Goal: Task Accomplishment & Management: Use online tool/utility

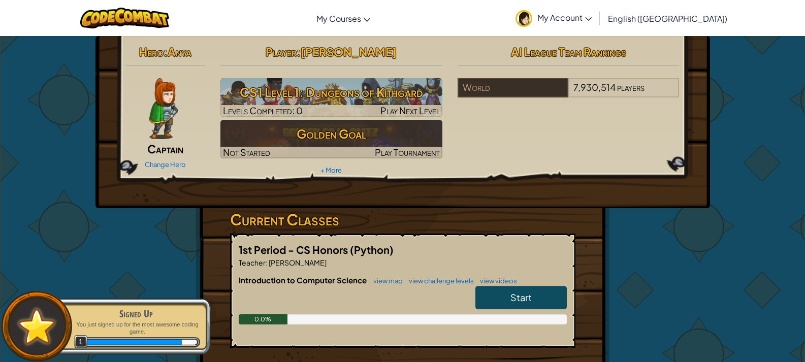
click at [498, 294] on link "Start" at bounding box center [521, 297] width 91 height 23
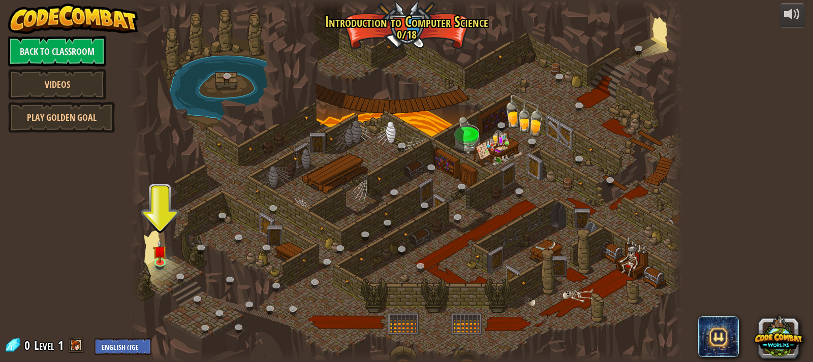
click at [176, 255] on div at bounding box center [407, 181] width 554 height 362
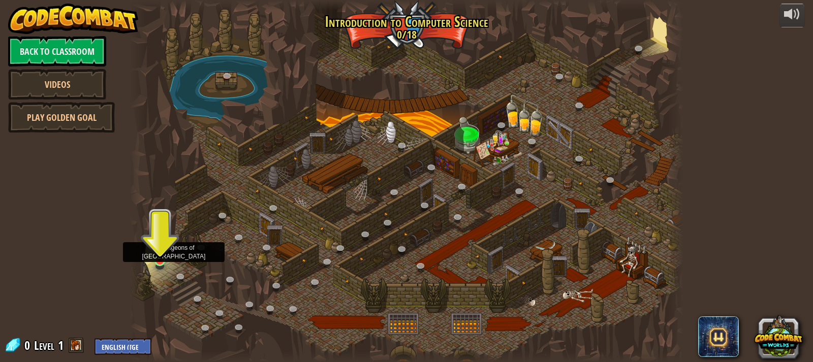
click at [163, 259] on img at bounding box center [160, 246] width 14 height 32
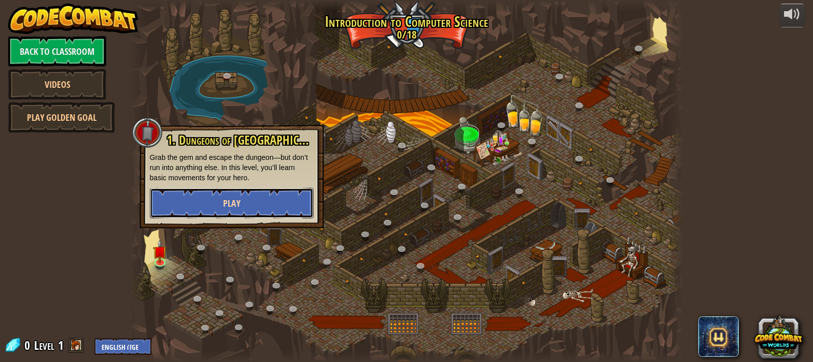
click at [245, 204] on button "Play" at bounding box center [232, 203] width 164 height 30
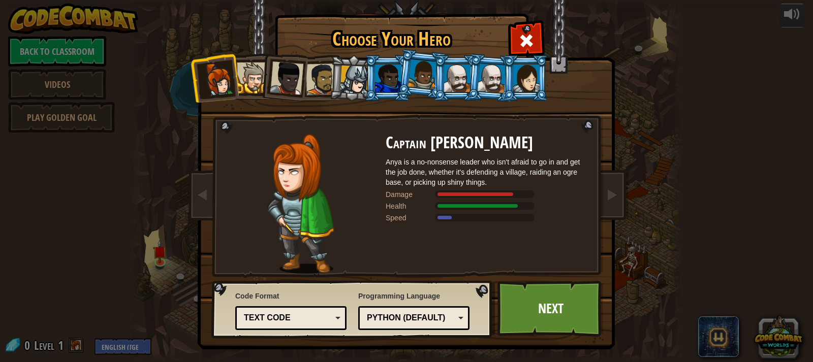
click at [278, 72] on div at bounding box center [287, 78] width 34 height 34
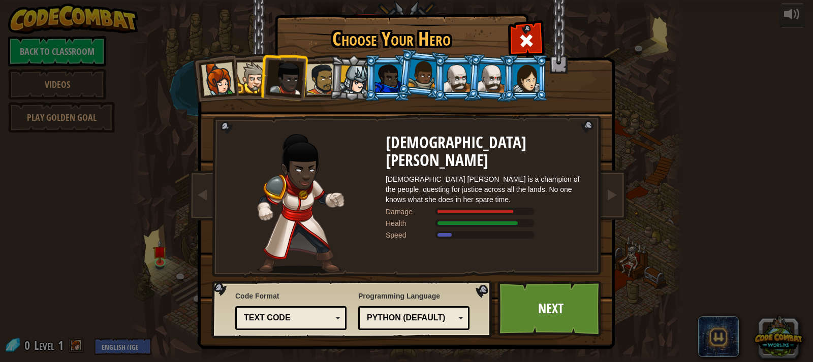
click at [329, 86] on li at bounding box center [353, 78] width 48 height 49
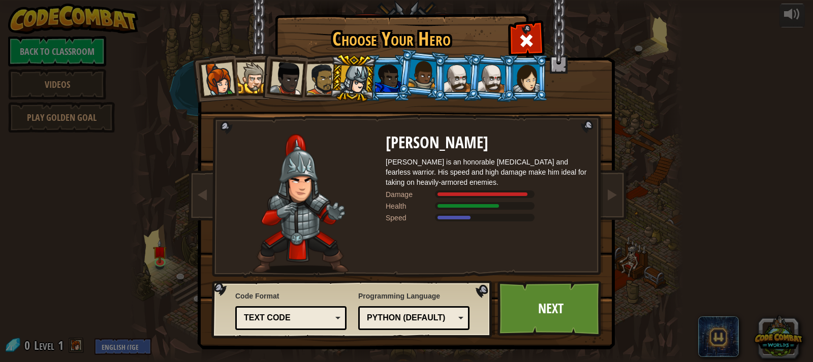
click at [413, 80] on div at bounding box center [422, 74] width 29 height 30
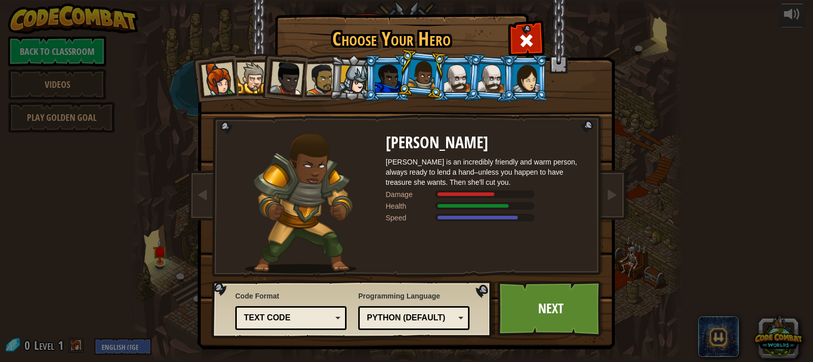
click at [380, 79] on div at bounding box center [388, 78] width 26 height 27
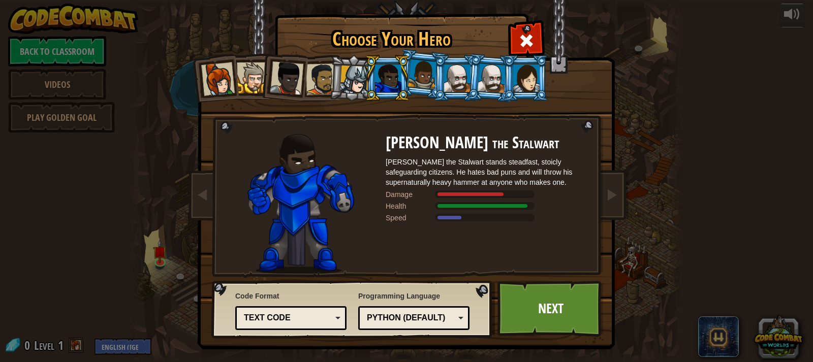
click at [351, 90] on div at bounding box center [354, 80] width 29 height 29
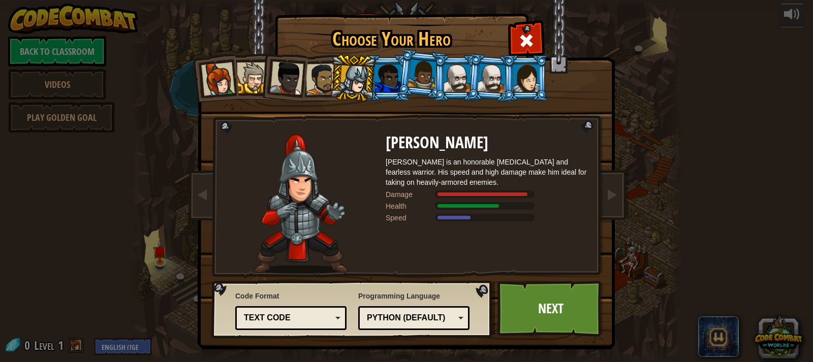
click at [516, 78] on div at bounding box center [526, 78] width 26 height 27
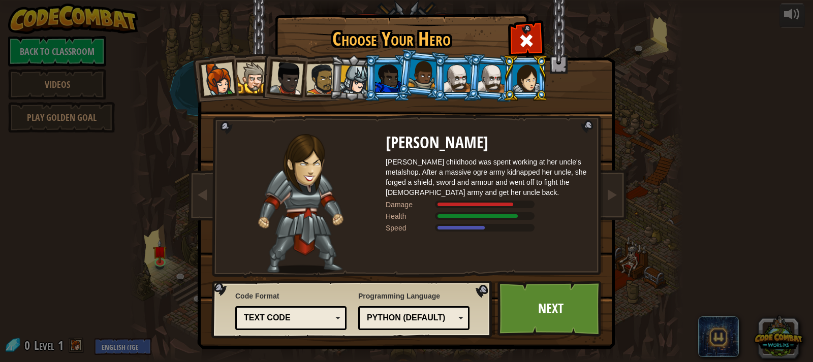
click at [490, 75] on div at bounding box center [492, 78] width 28 height 29
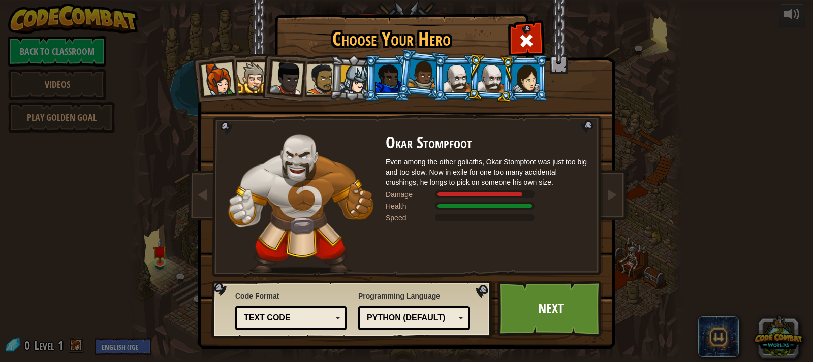
click at [459, 72] on div at bounding box center [457, 78] width 26 height 27
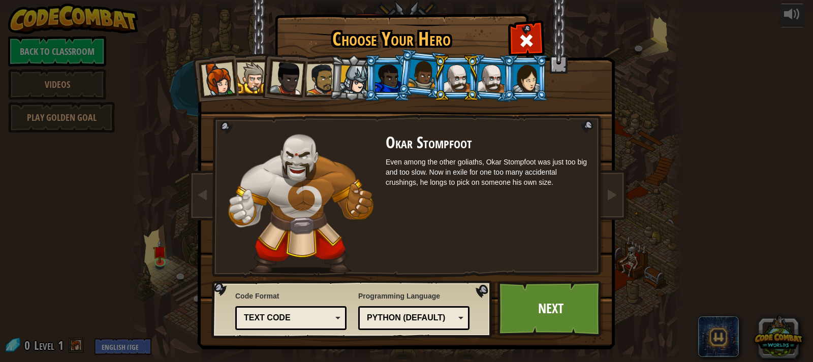
click at [397, 82] on li at bounding box center [421, 74] width 50 height 51
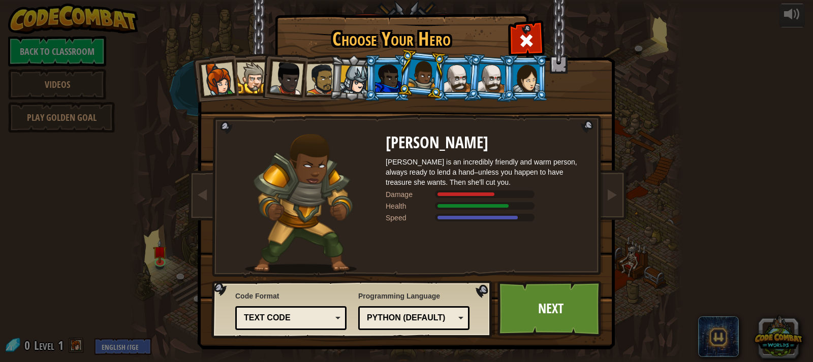
click at [354, 84] on div at bounding box center [354, 80] width 29 height 29
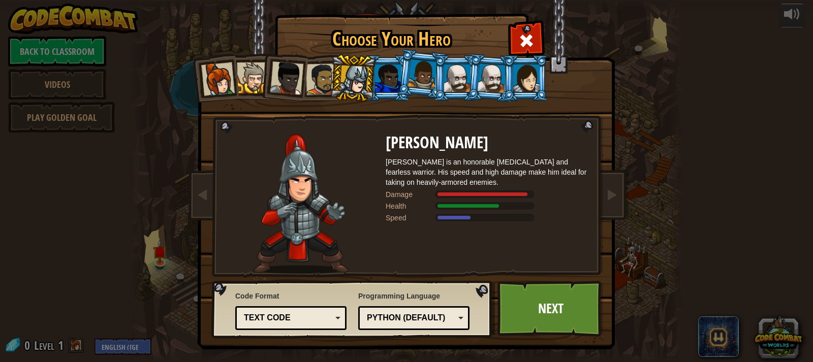
click at [329, 88] on li at bounding box center [353, 78] width 48 height 49
click at [524, 77] on div at bounding box center [526, 78] width 26 height 27
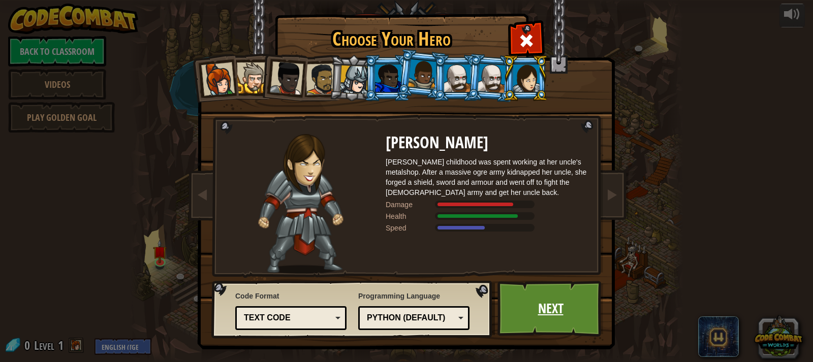
click at [537, 297] on link "Next" at bounding box center [550, 309] width 106 height 56
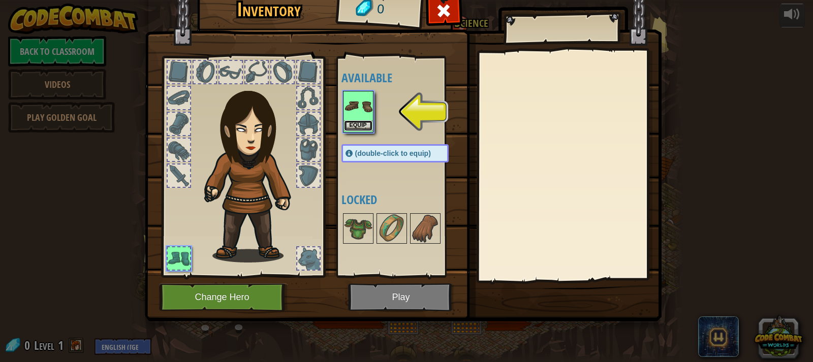
click at [358, 120] on button "Equip" at bounding box center [358, 125] width 28 height 11
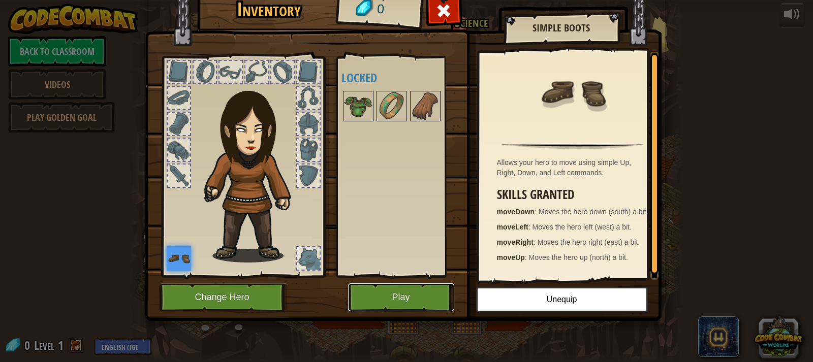
click at [407, 289] on button "Play" at bounding box center [401, 298] width 106 height 28
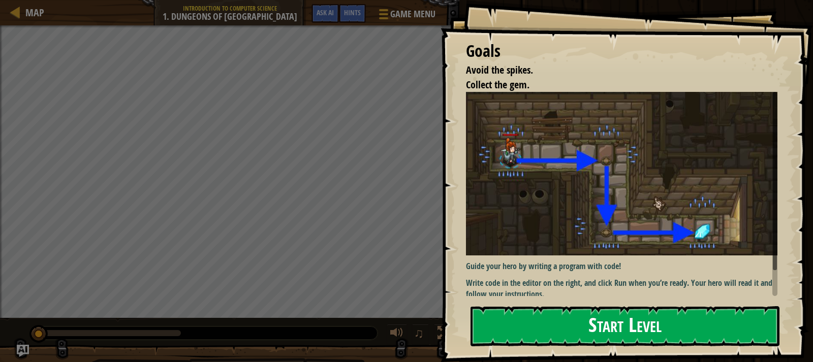
click at [579, 327] on button "Start Level" at bounding box center [625, 326] width 309 height 40
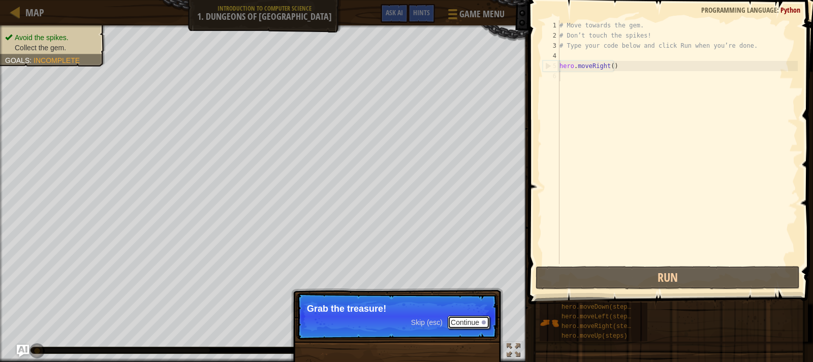
click at [482, 318] on button "Continue" at bounding box center [469, 322] width 42 height 13
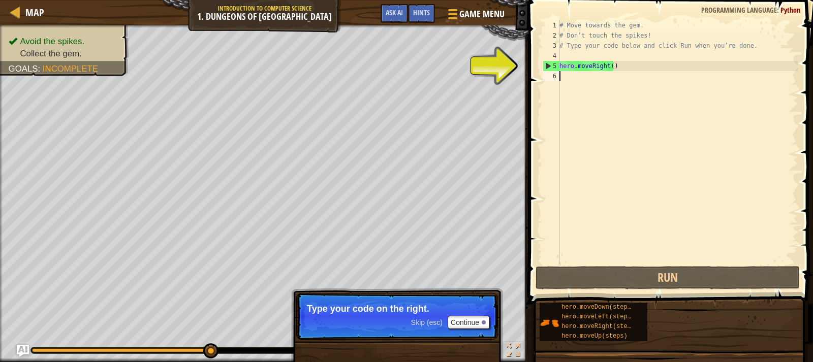
click at [474, 315] on p "Skip (esc) Continue Type your code on the right." at bounding box center [397, 316] width 202 height 47
click at [472, 319] on button "Continue" at bounding box center [469, 322] width 42 height 13
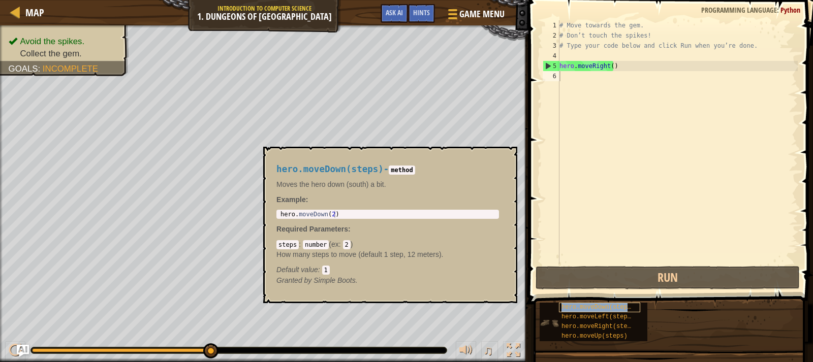
click at [588, 304] on span "hero.moveDown(steps)" at bounding box center [597, 307] width 73 height 7
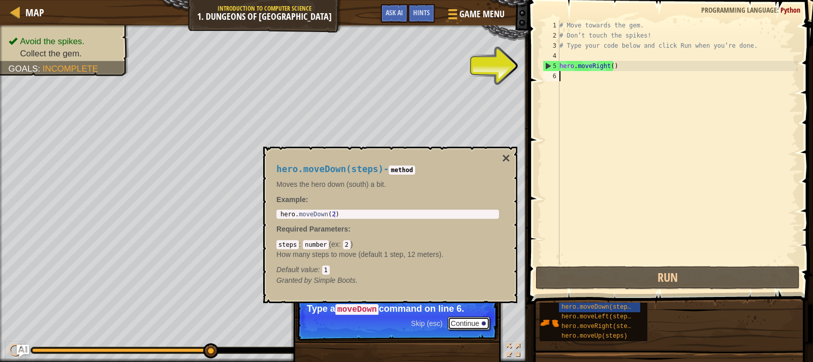
click at [473, 320] on button "Continue" at bounding box center [469, 323] width 42 height 13
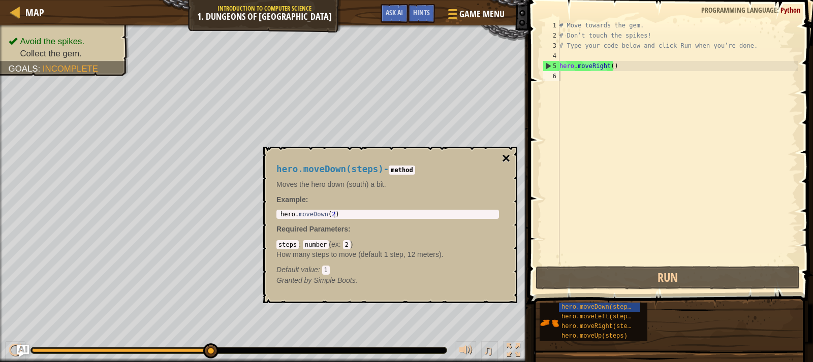
click at [508, 155] on button "×" at bounding box center [506, 158] width 8 height 14
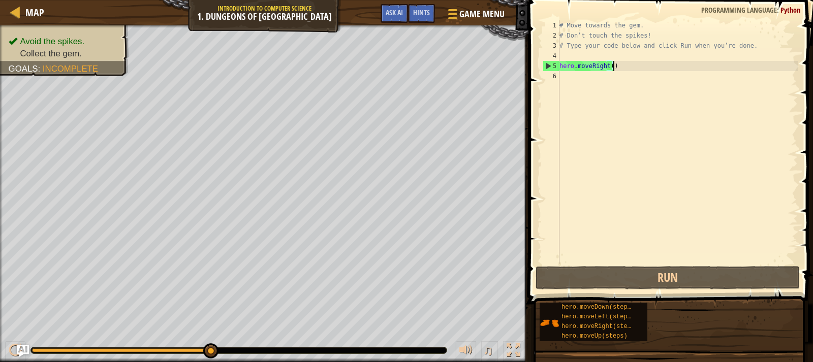
click at [613, 66] on div "# Move towards the gem. # Don’t touch the spikes! # Type your code below and cl…" at bounding box center [677, 152] width 240 height 264
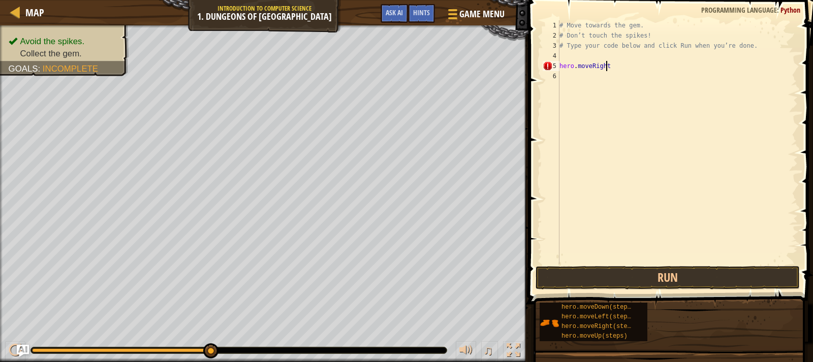
type textarea "hero.moveRigh"
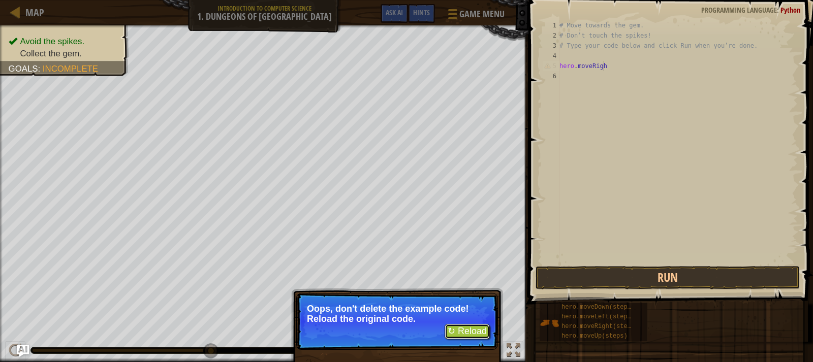
click at [474, 331] on button "↻ Reload" at bounding box center [467, 331] width 45 height 15
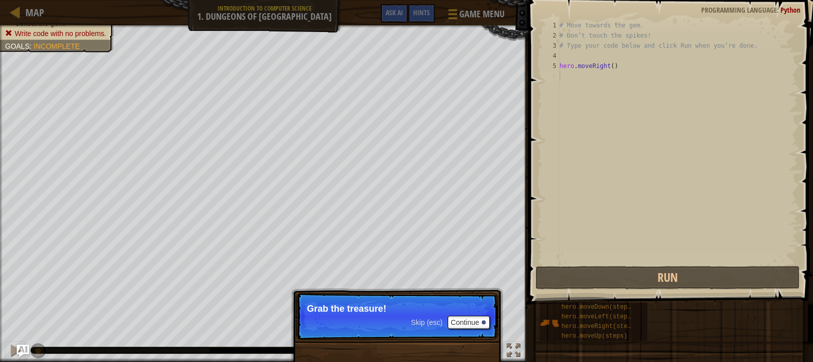
click at [477, 314] on p "Skip (esc) Continue Grab the treasure!" at bounding box center [397, 316] width 202 height 47
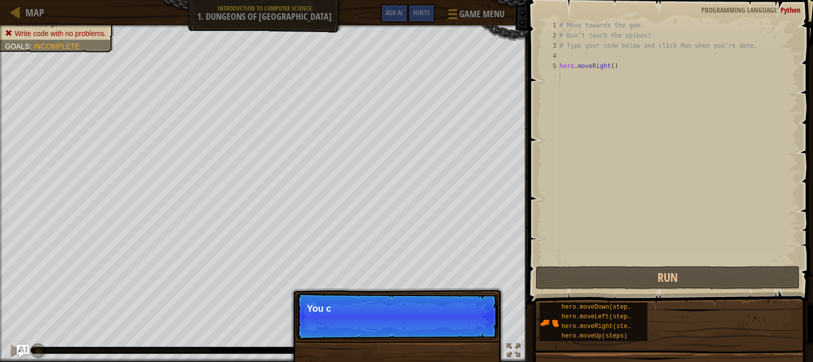
click at [478, 323] on p "Skip (esc) Continue You c" at bounding box center [397, 316] width 202 height 47
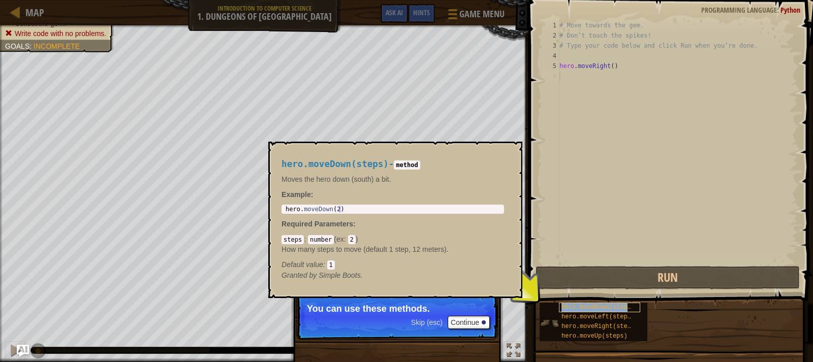
click at [600, 303] on div "hero.moveDown(steps)" at bounding box center [599, 308] width 81 height 10
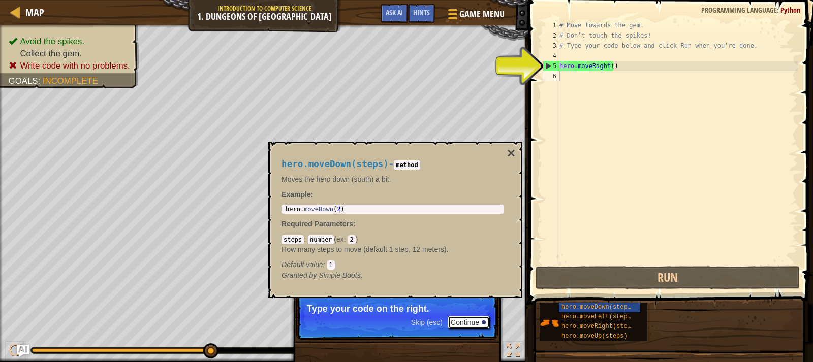
click at [468, 319] on button "Continue" at bounding box center [469, 322] width 42 height 13
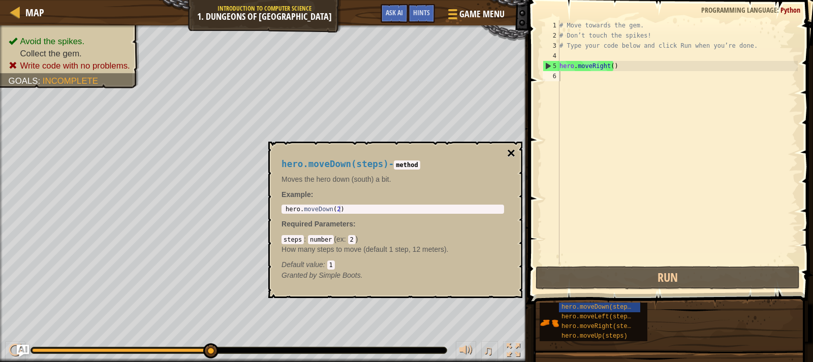
click at [510, 150] on button "×" at bounding box center [511, 153] width 8 height 14
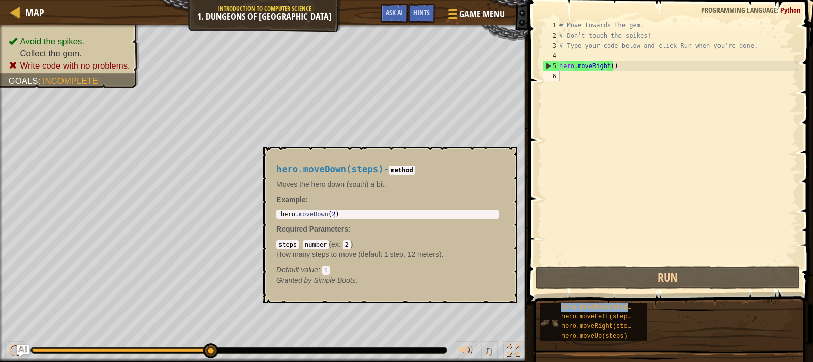
click at [583, 307] on span "hero.moveDown(steps)" at bounding box center [597, 307] width 73 height 7
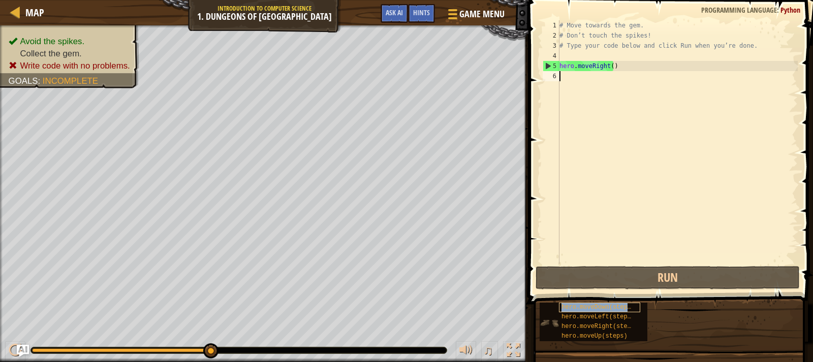
click at [583, 307] on span "hero.moveDown(steps)" at bounding box center [597, 307] width 73 height 7
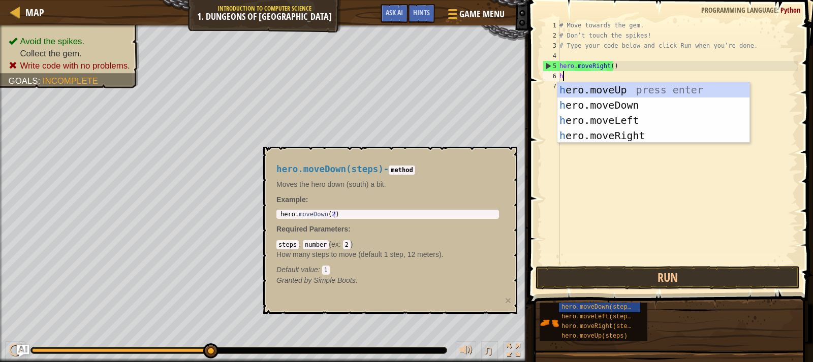
type textarea "he"
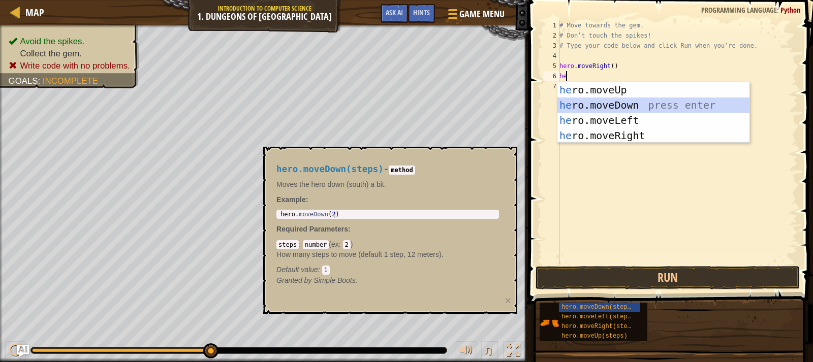
click at [581, 106] on div "he ro.moveUp press enter he ro.moveDown press enter he ro.moveLeft press enter …" at bounding box center [653, 127] width 192 height 91
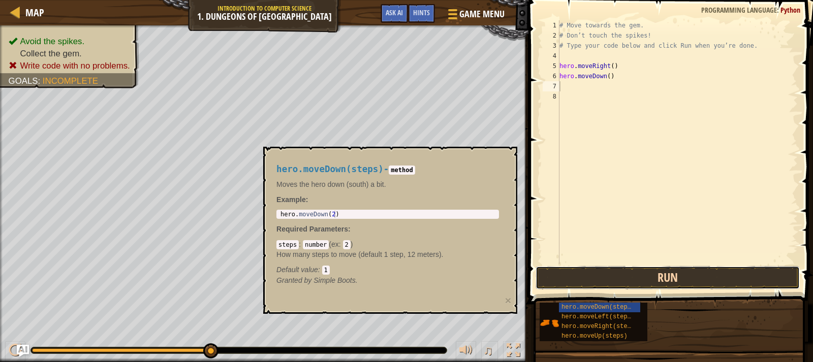
click at [612, 279] on button "Run" at bounding box center [668, 277] width 264 height 23
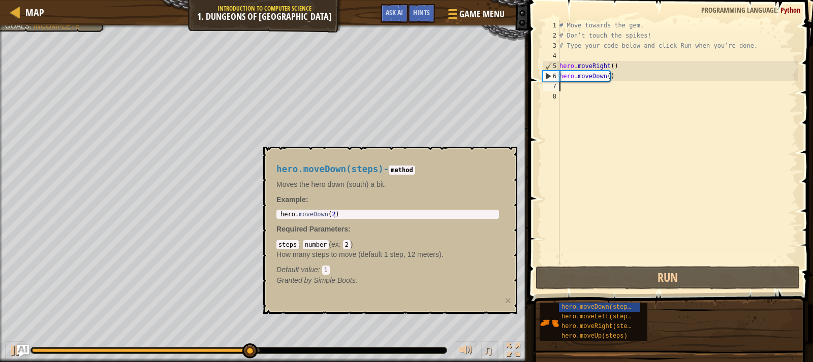
click at [410, 221] on div "hero.moveDown(steps) - method Moves the hero down (south) a bit. Example : 1 he…" at bounding box center [387, 225] width 237 height 140
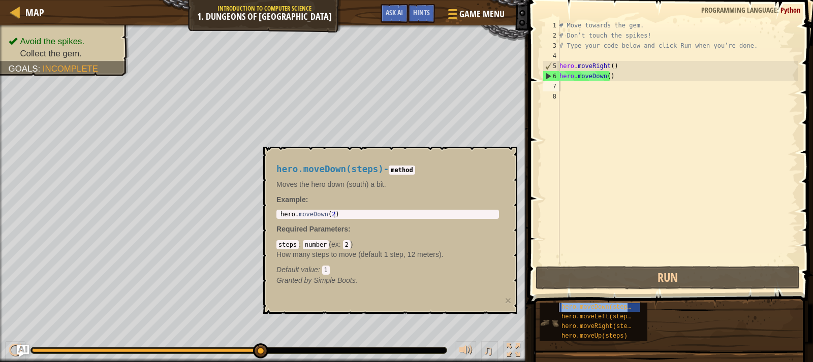
click at [623, 303] on div "hero.moveDown(steps)" at bounding box center [599, 308] width 81 height 10
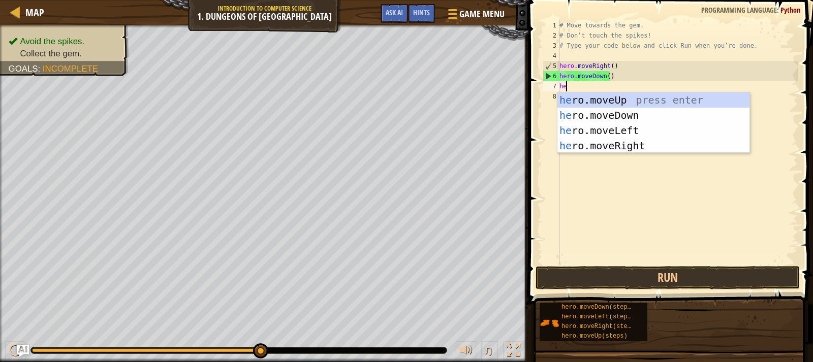
scroll to position [5, 1]
type textarea "hero"
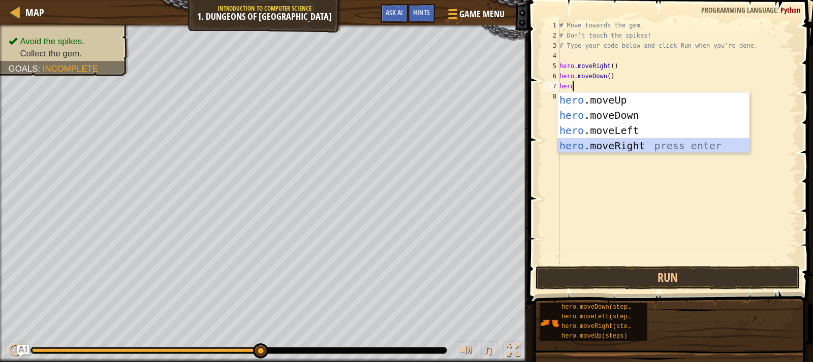
click at [608, 144] on div "hero .moveUp press enter hero .moveDown press enter hero .moveLeft press enter …" at bounding box center [653, 137] width 192 height 91
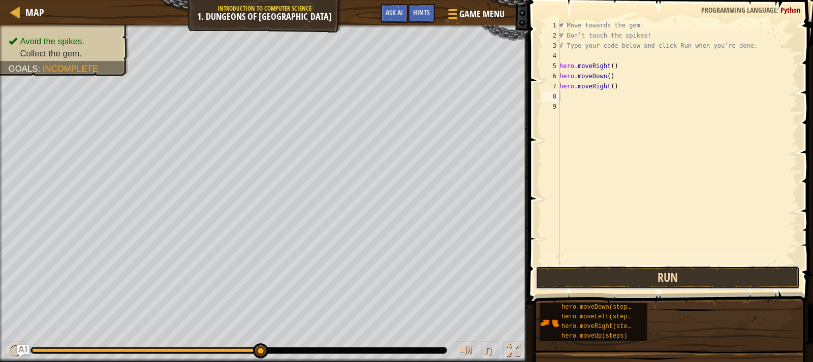
click at [639, 278] on button "Run" at bounding box center [668, 277] width 264 height 23
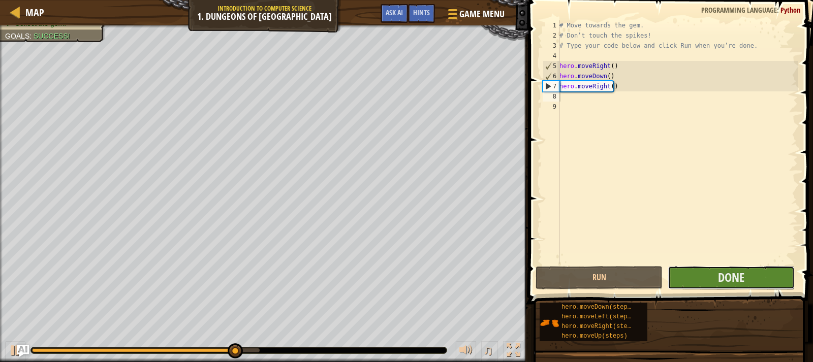
click at [709, 274] on button "Done" at bounding box center [731, 277] width 127 height 23
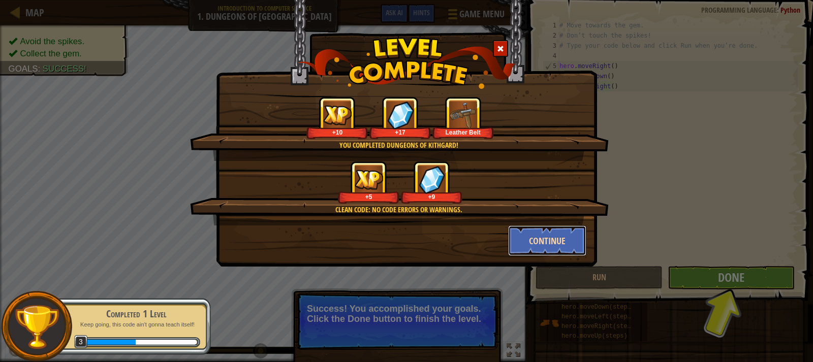
click at [544, 235] on button "Continue" at bounding box center [547, 241] width 79 height 30
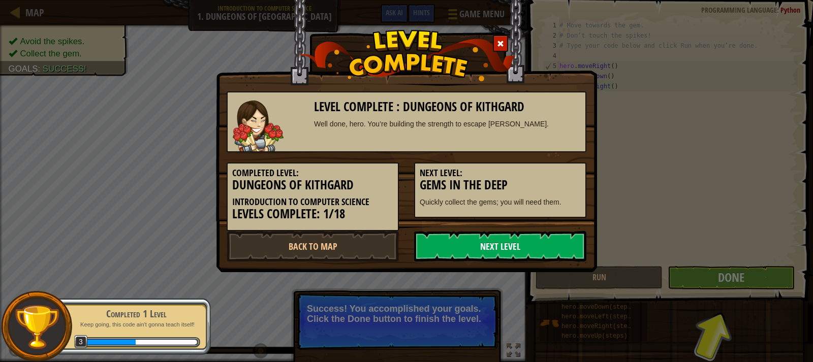
click at [466, 242] on link "Next Level" at bounding box center [500, 246] width 172 height 30
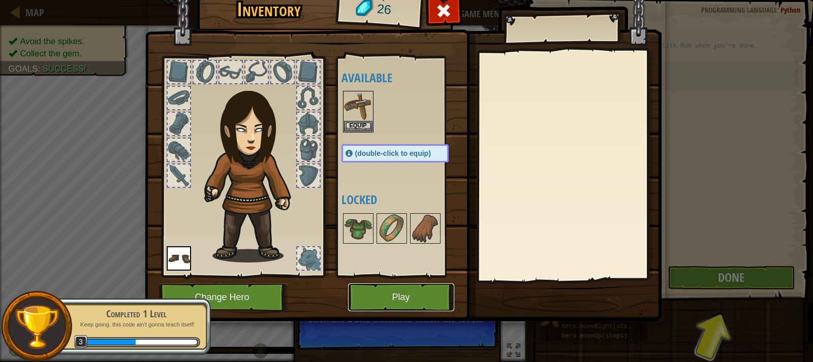
click at [426, 288] on button "Play" at bounding box center [401, 298] width 106 height 28
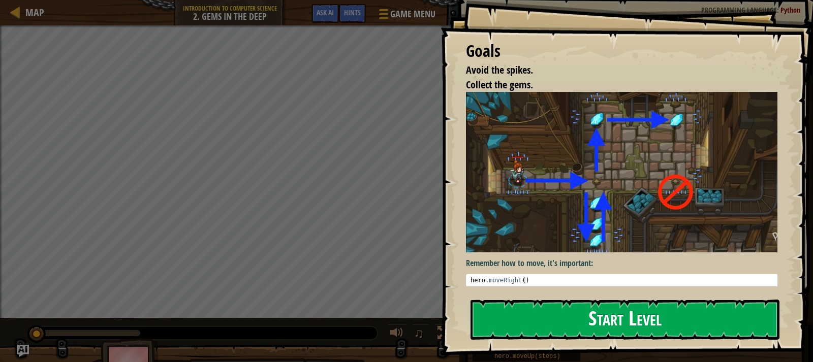
click at [562, 310] on button "Start Level" at bounding box center [625, 320] width 309 height 40
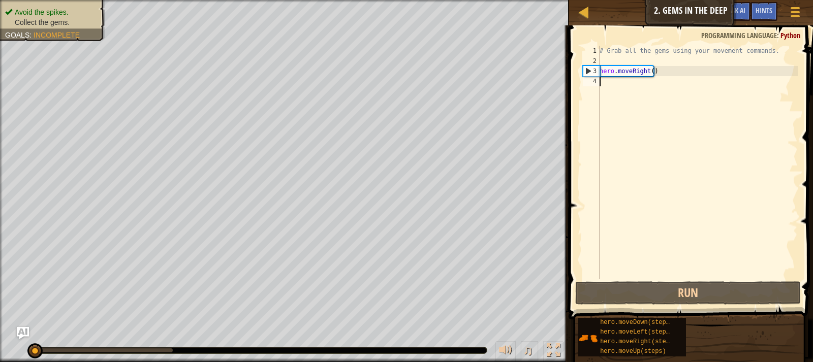
click at [627, 86] on div "# Grab all the gems using your movement commands. hero . moveRight ( )" at bounding box center [698, 173] width 200 height 254
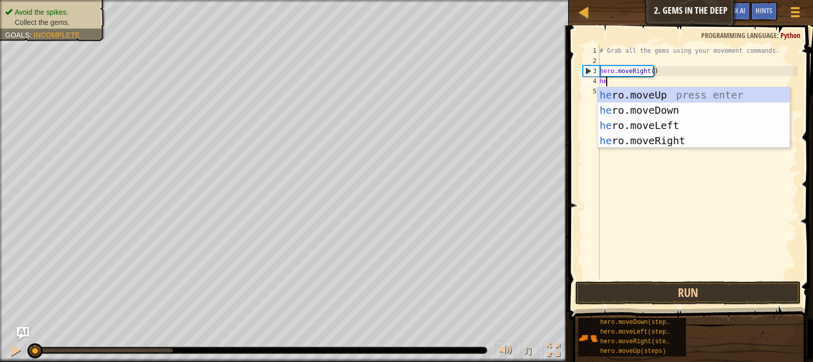
type textarea "hero"
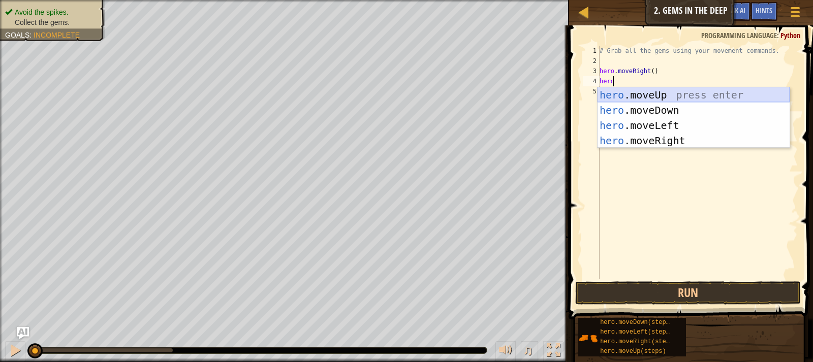
click at [633, 89] on div "hero .moveUp press enter hero .moveDown press enter hero .moveLeft press enter …" at bounding box center [694, 132] width 192 height 91
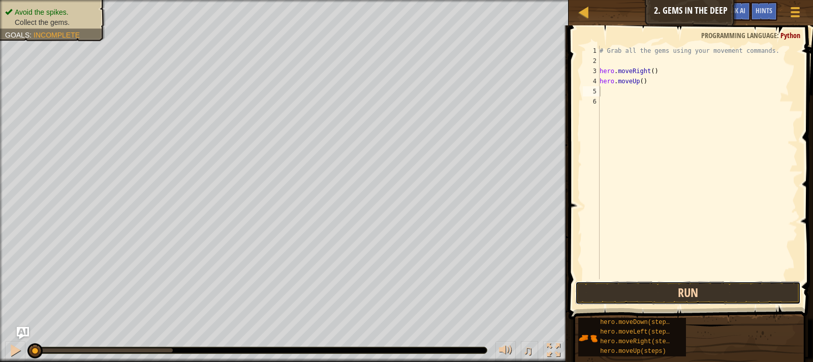
click at [658, 286] on button "Run" at bounding box center [688, 293] width 226 height 23
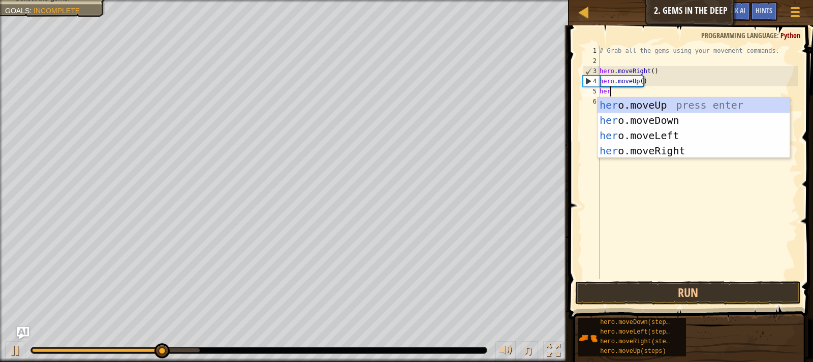
type textarea "hero"
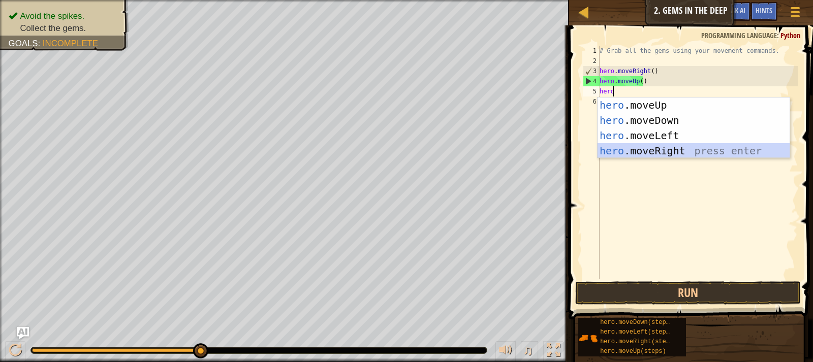
click at [634, 148] on div "hero .moveUp press enter hero .moveDown press enter hero .moveLeft press enter …" at bounding box center [694, 143] width 192 height 91
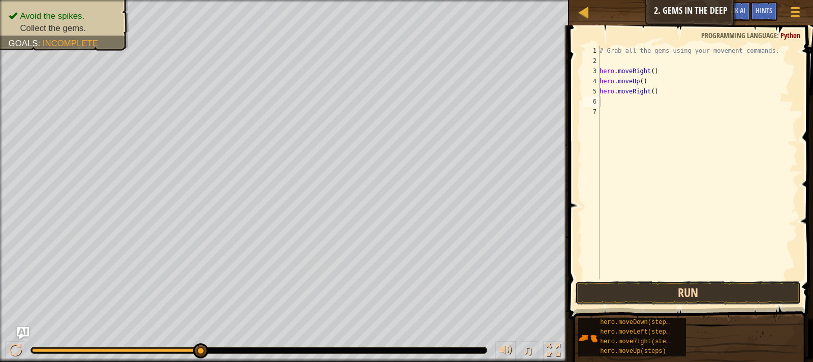
click at [640, 284] on button "Run" at bounding box center [688, 293] width 226 height 23
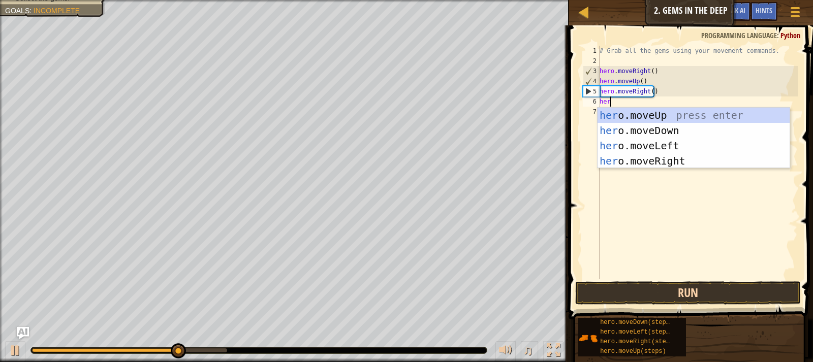
type textarea "hero"
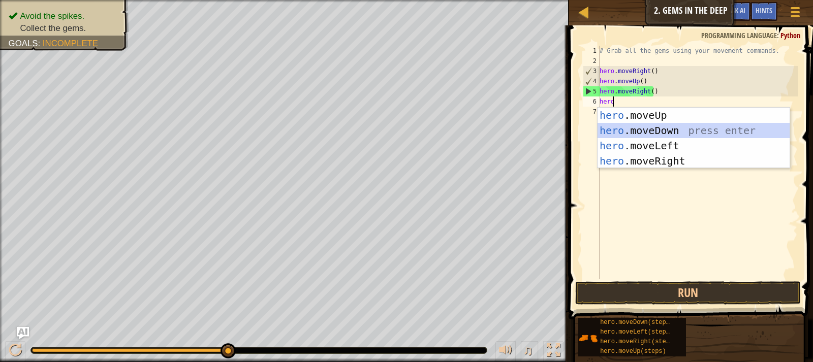
click at [643, 128] on div "hero .moveUp press enter hero .moveDown press enter hero .moveLeft press enter …" at bounding box center [694, 153] width 192 height 91
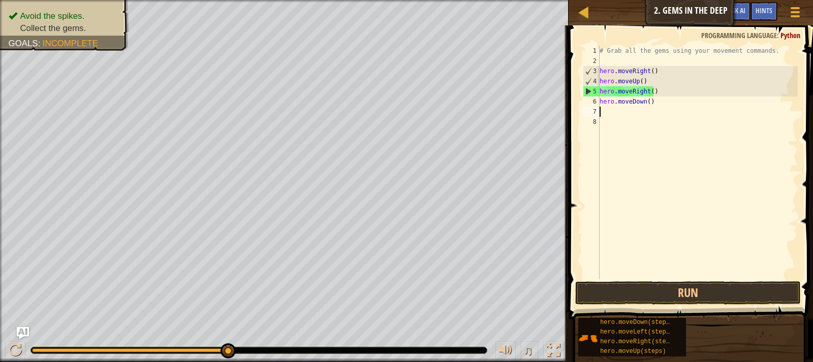
scroll to position [5, 0]
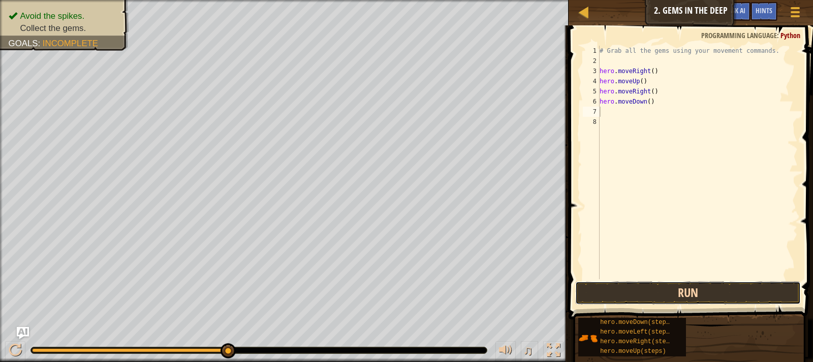
click at [634, 293] on button "Run" at bounding box center [688, 293] width 226 height 23
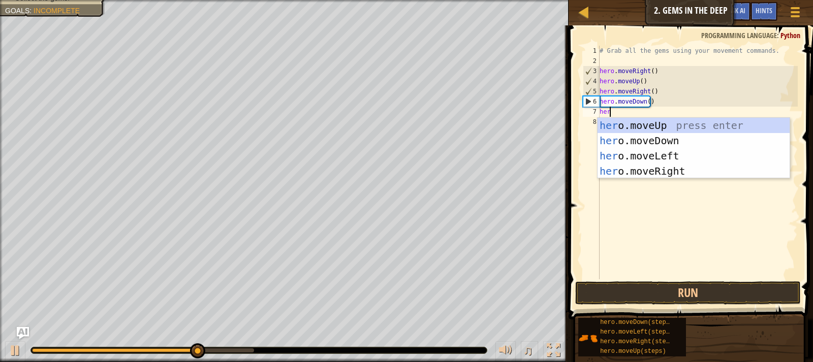
type textarea "hero"
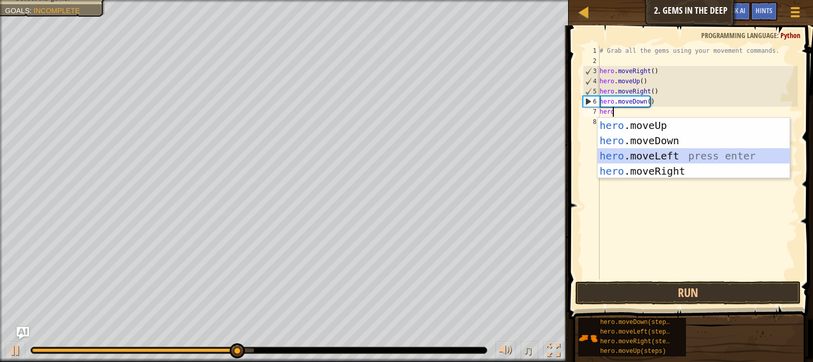
click at [632, 151] on div "hero .moveUp press enter hero .moveDown press enter hero .moveLeft press enter …" at bounding box center [694, 163] width 192 height 91
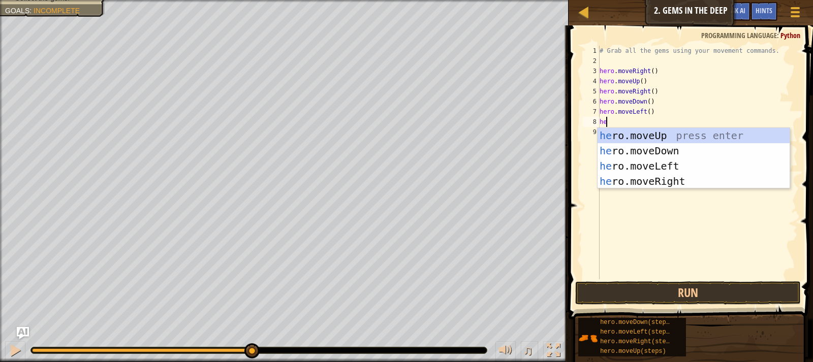
type textarea "hero"
click at [627, 151] on div "hero .moveUp press enter hero .moveDown press enter hero .moveLeft press enter …" at bounding box center [694, 173] width 192 height 91
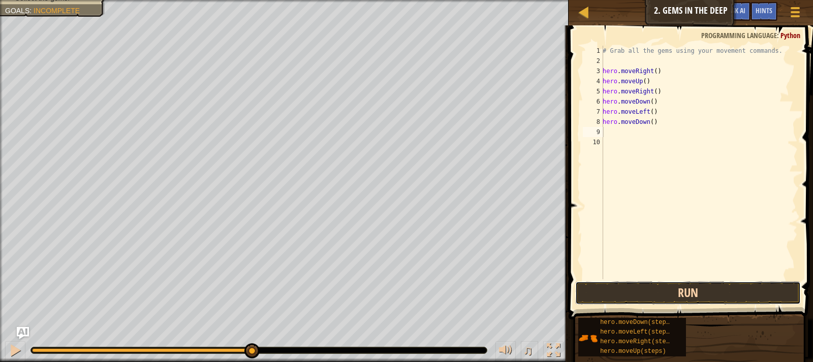
click at [663, 283] on button "Run" at bounding box center [688, 293] width 226 height 23
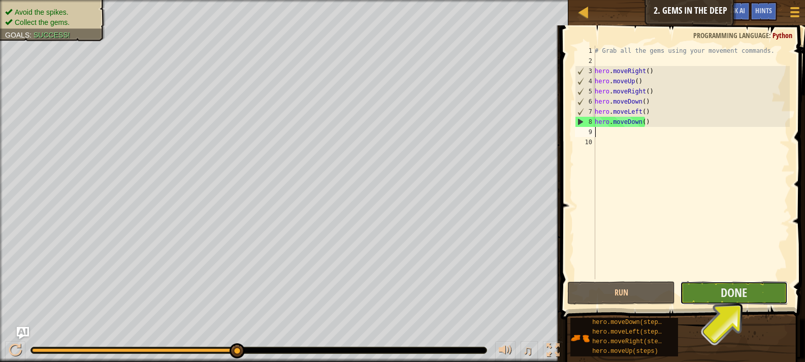
click at [756, 291] on button "Done" at bounding box center [734, 293] width 108 height 23
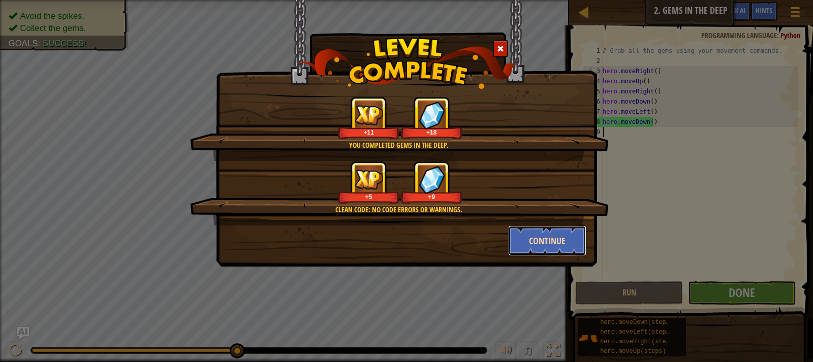
click at [542, 238] on button "Continue" at bounding box center [547, 241] width 79 height 30
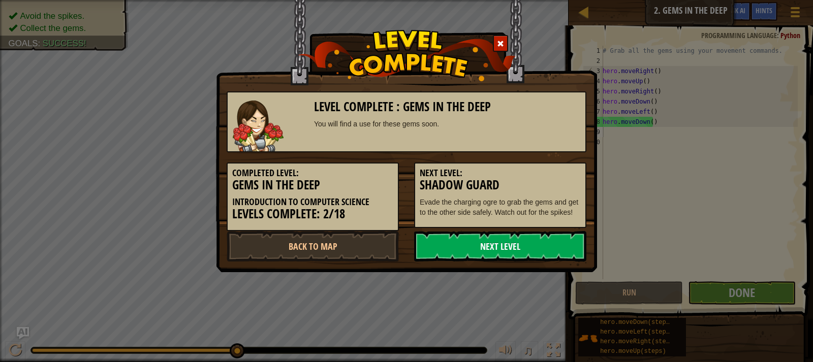
click at [526, 248] on link "Next Level" at bounding box center [500, 246] width 172 height 30
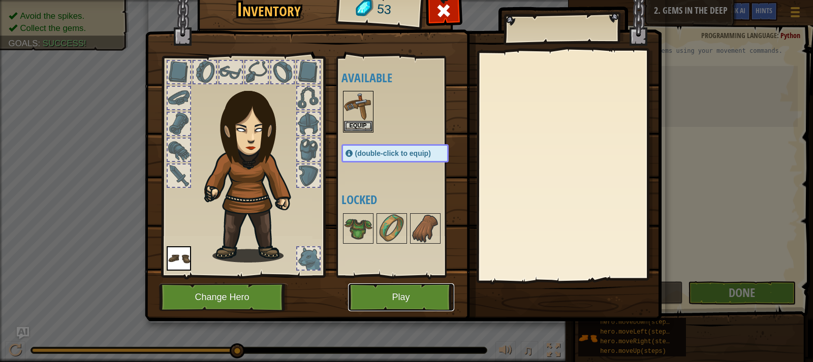
click at [408, 304] on button "Play" at bounding box center [401, 298] width 106 height 28
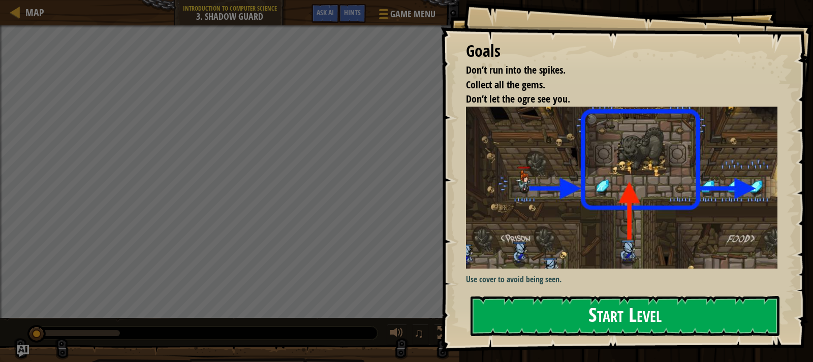
click at [581, 320] on button "Start Level" at bounding box center [625, 316] width 309 height 40
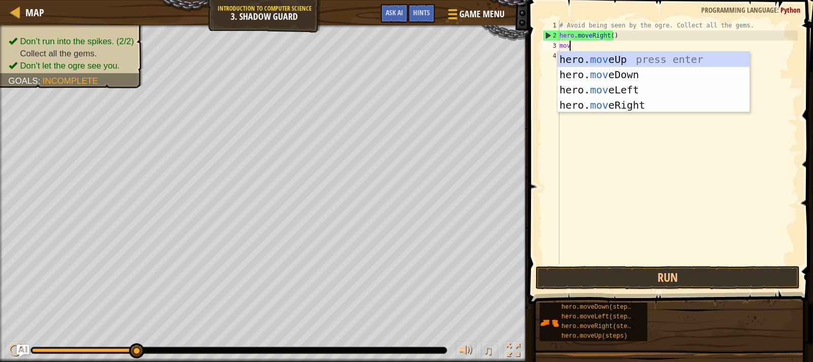
scroll to position [5, 1]
type textarea "move"
click at [595, 106] on div "hero. move Up press enter hero. move Down press enter hero. move Left press ent…" at bounding box center [653, 97] width 192 height 91
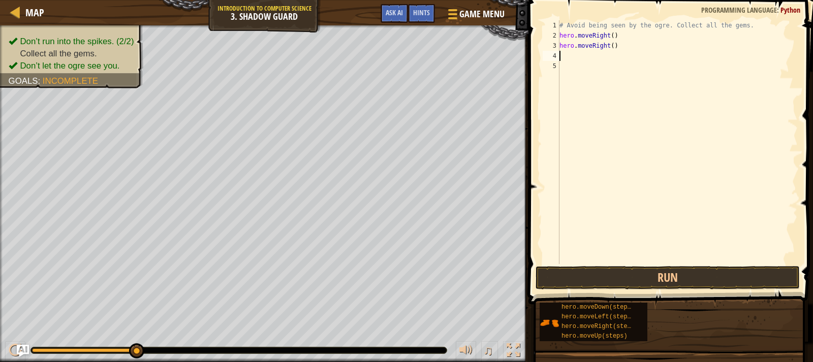
scroll to position [5, 0]
click at [643, 273] on button "Run" at bounding box center [668, 277] width 264 height 23
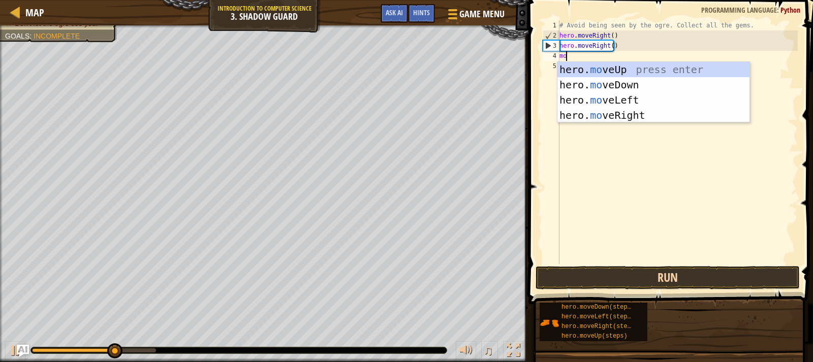
scroll to position [5, 1]
type textarea "move"
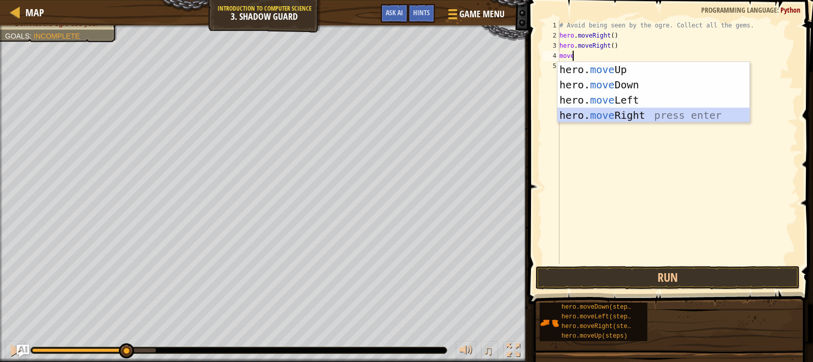
click at [592, 109] on div "hero. move Up press enter hero. move Down press enter hero. move Left press ent…" at bounding box center [653, 107] width 192 height 91
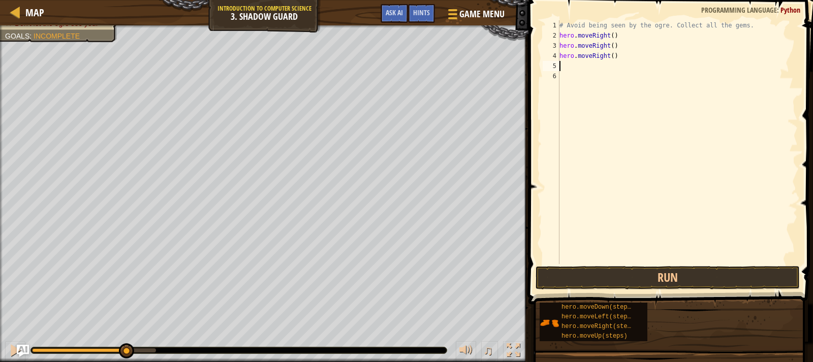
click at [647, 64] on div "# Avoid being seen by the ogre. Collect all the gems. hero . moveRight ( ) hero…" at bounding box center [677, 152] width 240 height 264
click at [610, 51] on div "# Avoid being seen by the ogre. Collect all the gems. hero . moveRight ( ) hero…" at bounding box center [677, 152] width 240 height 264
type textarea "hero.moveRight()"
click at [585, 86] on div "# Avoid being seen by the ogre. Collect all the gems. hero . moveRight ( ) hero…" at bounding box center [677, 152] width 240 height 264
click at [638, 65] on div "# Avoid being seen by the ogre. Collect all the gems. hero . moveRight ( ) hero…" at bounding box center [677, 152] width 240 height 264
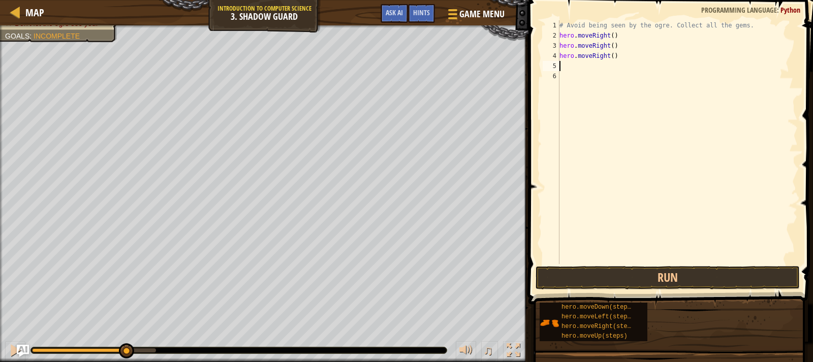
click at [625, 50] on div "# Avoid being seen by the ogre. Collect all the gems. hero . moveRight ( ) hero…" at bounding box center [677, 152] width 240 height 264
click at [626, 60] on div "# Avoid being seen by the ogre. Collect all the gems. hero . moveRight ( ) hero…" at bounding box center [677, 152] width 240 height 264
type textarea "h"
click at [622, 44] on div "# Avoid being seen by the ogre. Collect all the gems. hero . moveRight ( ) hero…" at bounding box center [677, 152] width 240 height 264
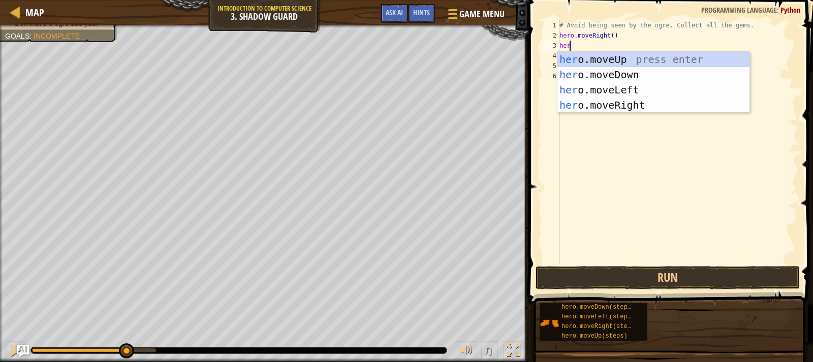
scroll to position [5, 1]
type textarea "hero"
click at [617, 58] on div "hero .moveUp press enter hero .moveDown press enter hero .moveLeft press enter …" at bounding box center [653, 97] width 192 height 91
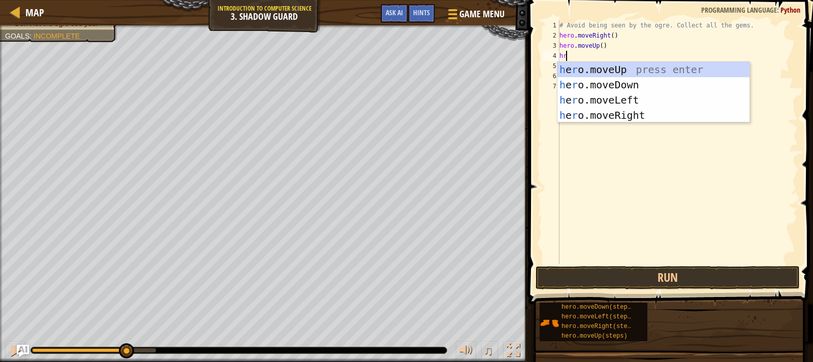
type textarea "hro"
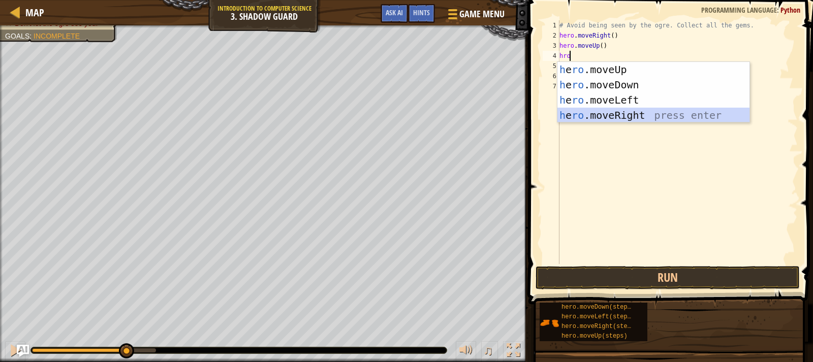
click at [610, 114] on div "h e ro .moveUp press enter h e ro .moveDown press enter h e ro .moveLeft press …" at bounding box center [653, 107] width 192 height 91
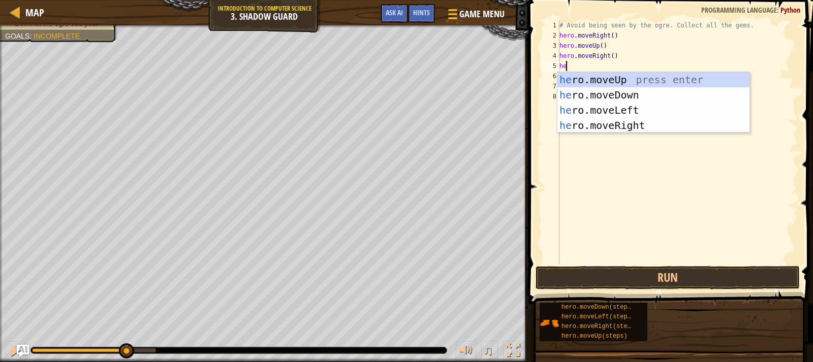
type textarea "hero"
click at [574, 90] on div "hero .moveUp press enter hero .moveDown press enter hero .moveLeft press enter …" at bounding box center [653, 117] width 192 height 91
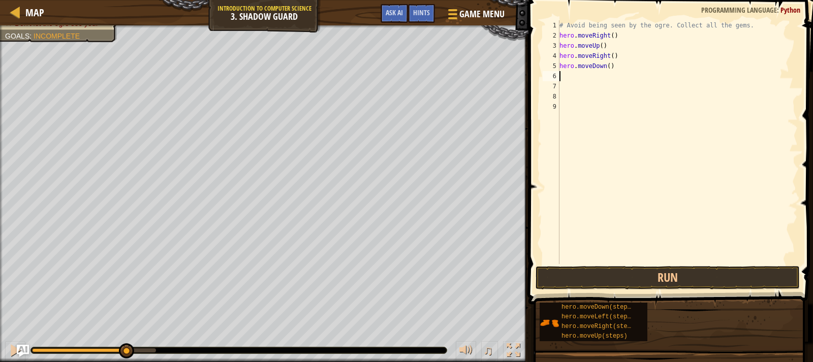
scroll to position [5, 0]
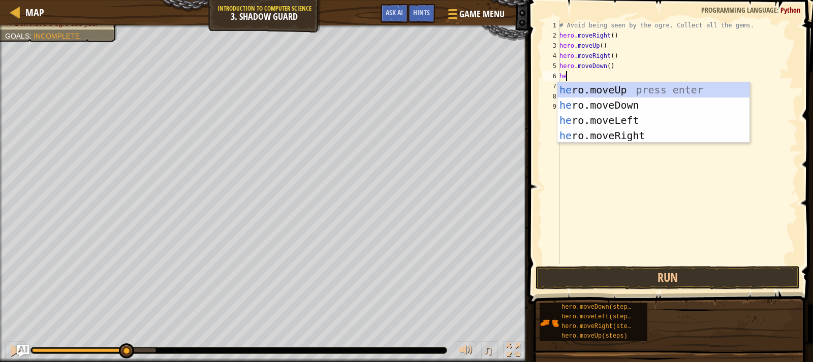
type textarea "hero"
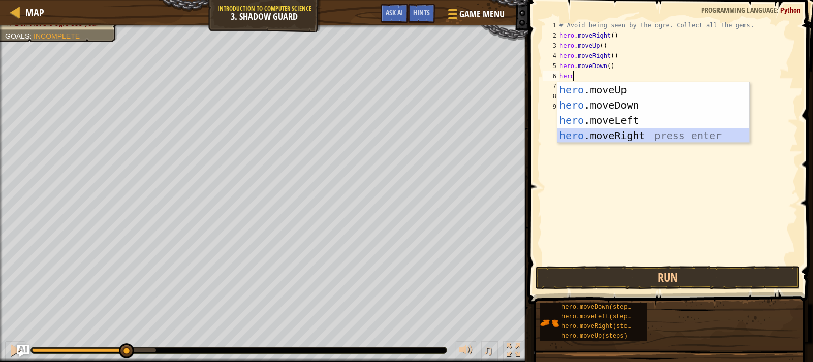
click at [624, 134] on div "hero .moveUp press enter hero .moveDown press enter hero .moveLeft press enter …" at bounding box center [653, 127] width 192 height 91
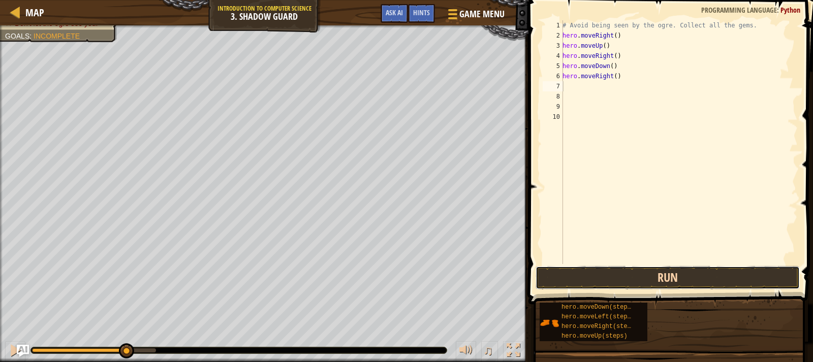
click at [652, 275] on button "Run" at bounding box center [668, 277] width 264 height 23
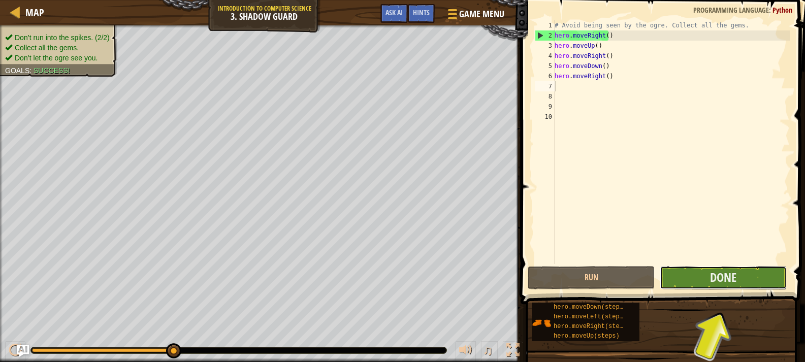
click at [687, 280] on button "Done" at bounding box center [723, 277] width 127 height 23
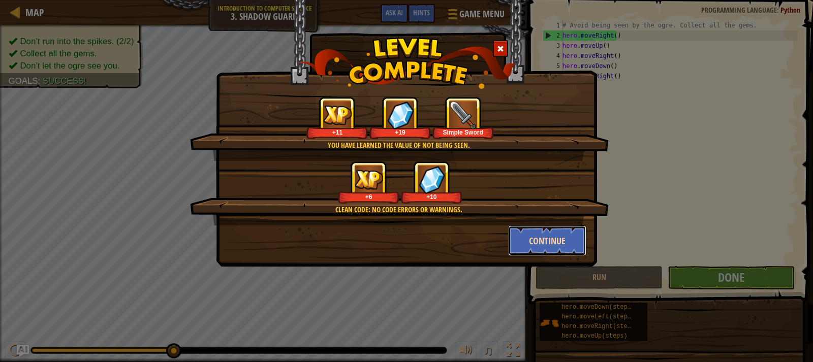
click at [542, 235] on button "Continue" at bounding box center [547, 241] width 79 height 30
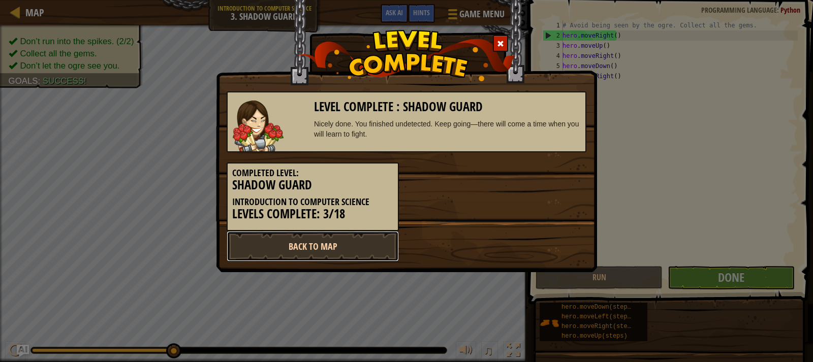
click at [380, 241] on link "Back to Map" at bounding box center [313, 246] width 172 height 30
